Goal: Task Accomplishment & Management: Manage account settings

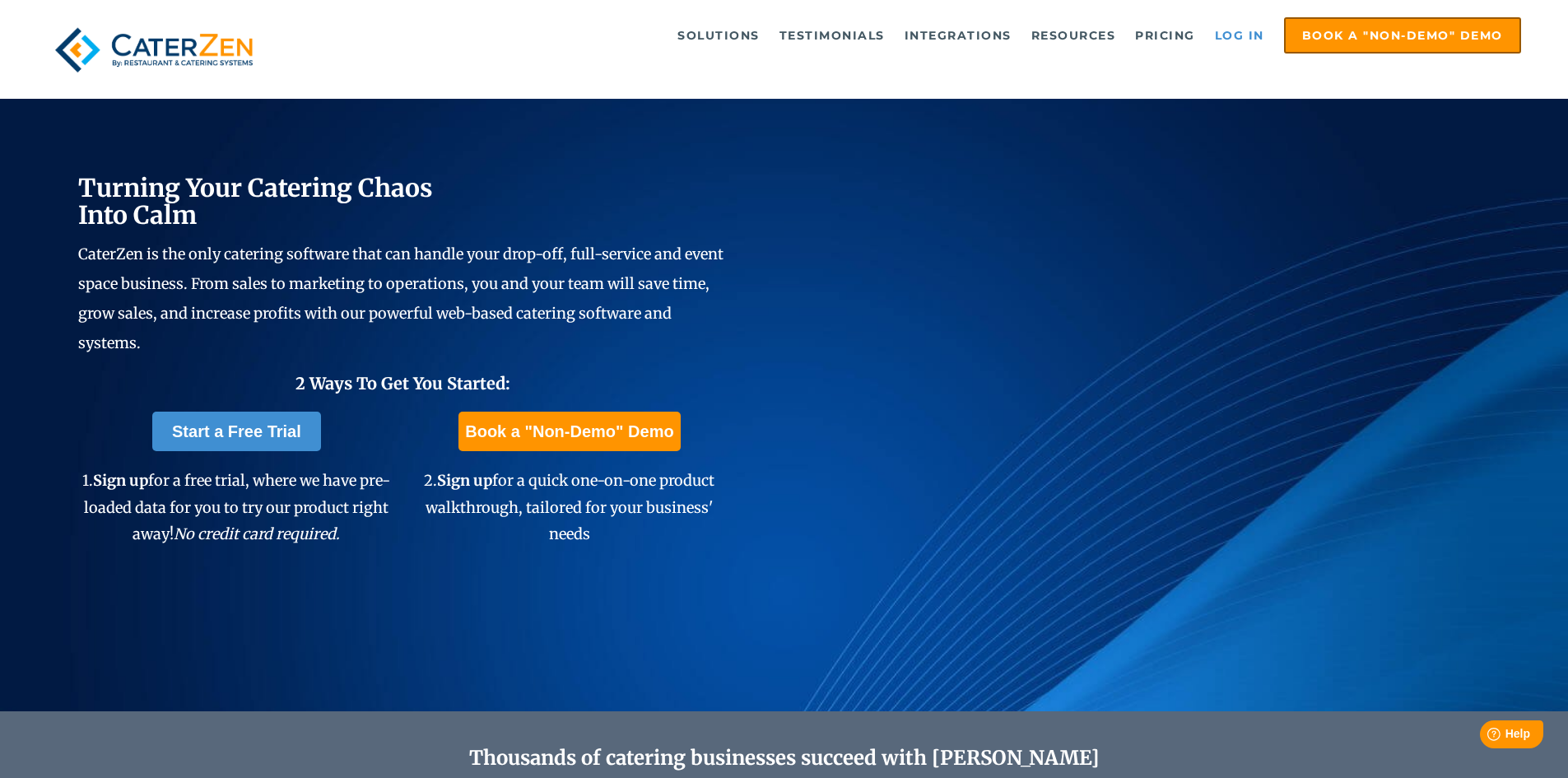
click at [775, 46] on link "Log in" at bounding box center [1239, 36] width 66 height 33
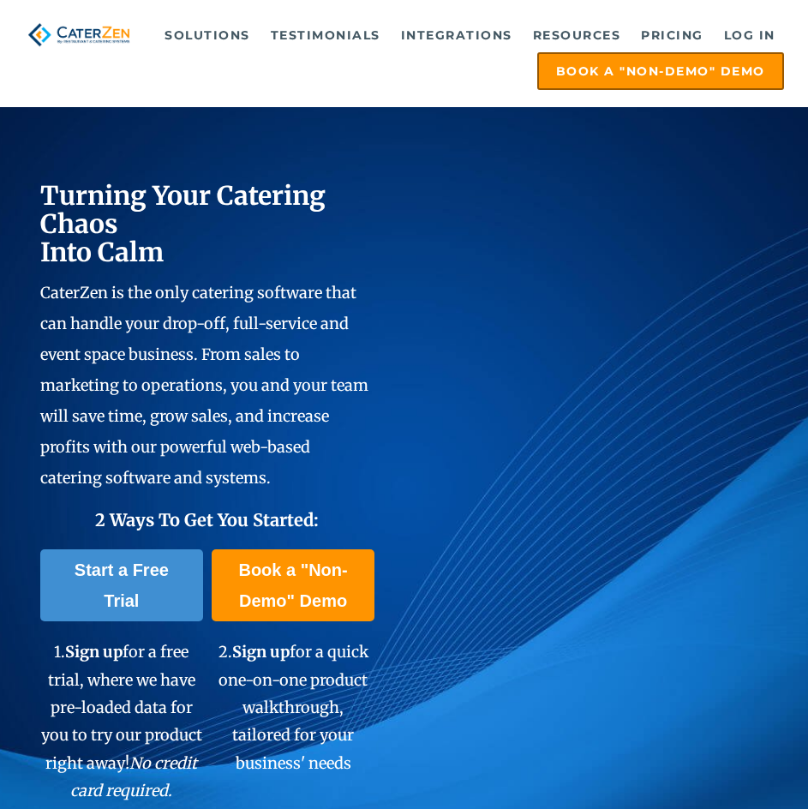
click at [752, 36] on link "Log in" at bounding box center [750, 35] width 69 height 34
click at [734, 40] on link "Log in" at bounding box center [750, 35] width 69 height 34
click at [746, 26] on link "Log in" at bounding box center [750, 35] width 69 height 34
click at [746, 37] on link "Log in" at bounding box center [750, 35] width 69 height 34
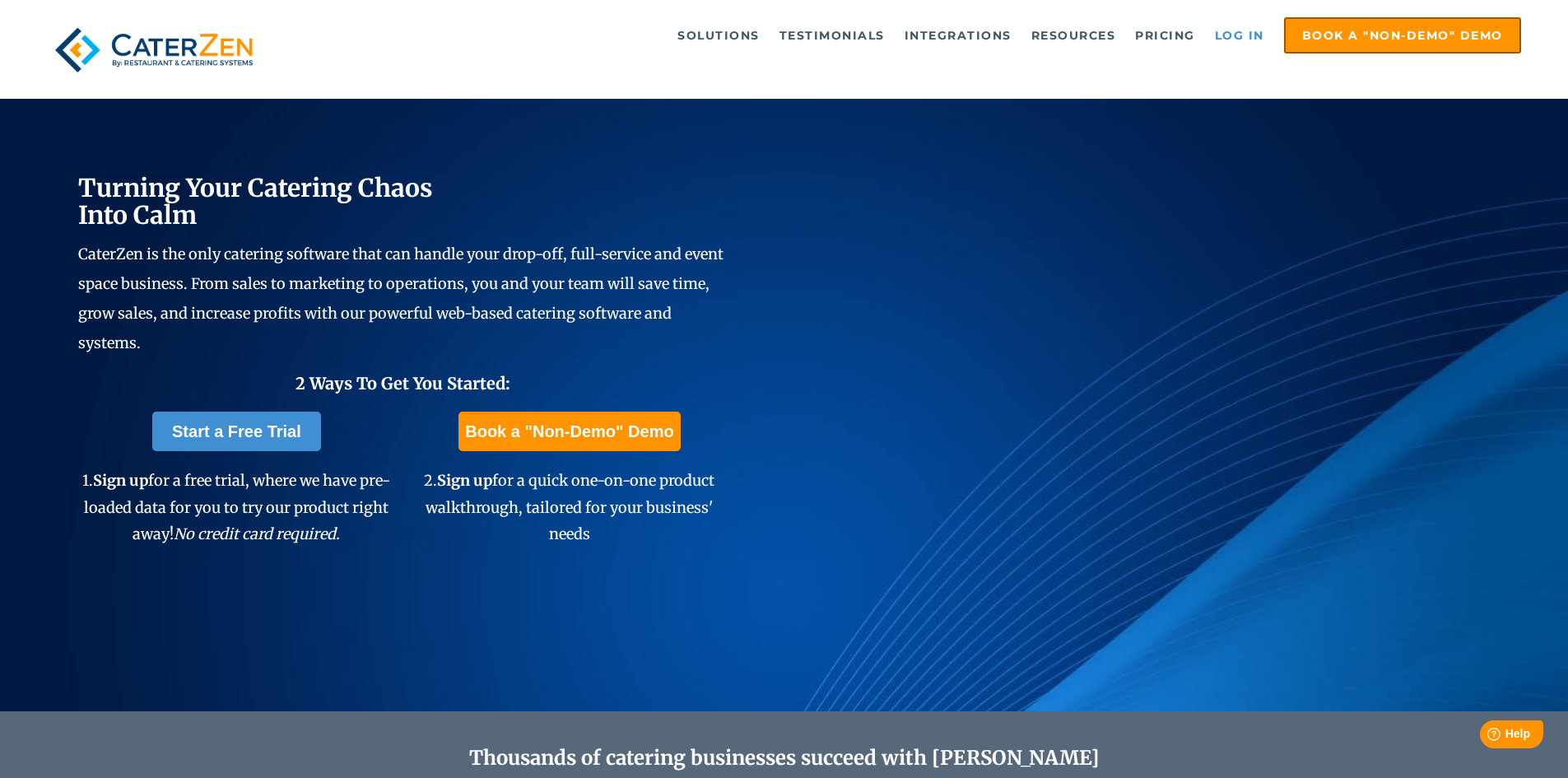
click at [1241, 29] on link "Log in" at bounding box center [1239, 36] width 66 height 33
